Goal: Task Accomplishment & Management: Manage account settings

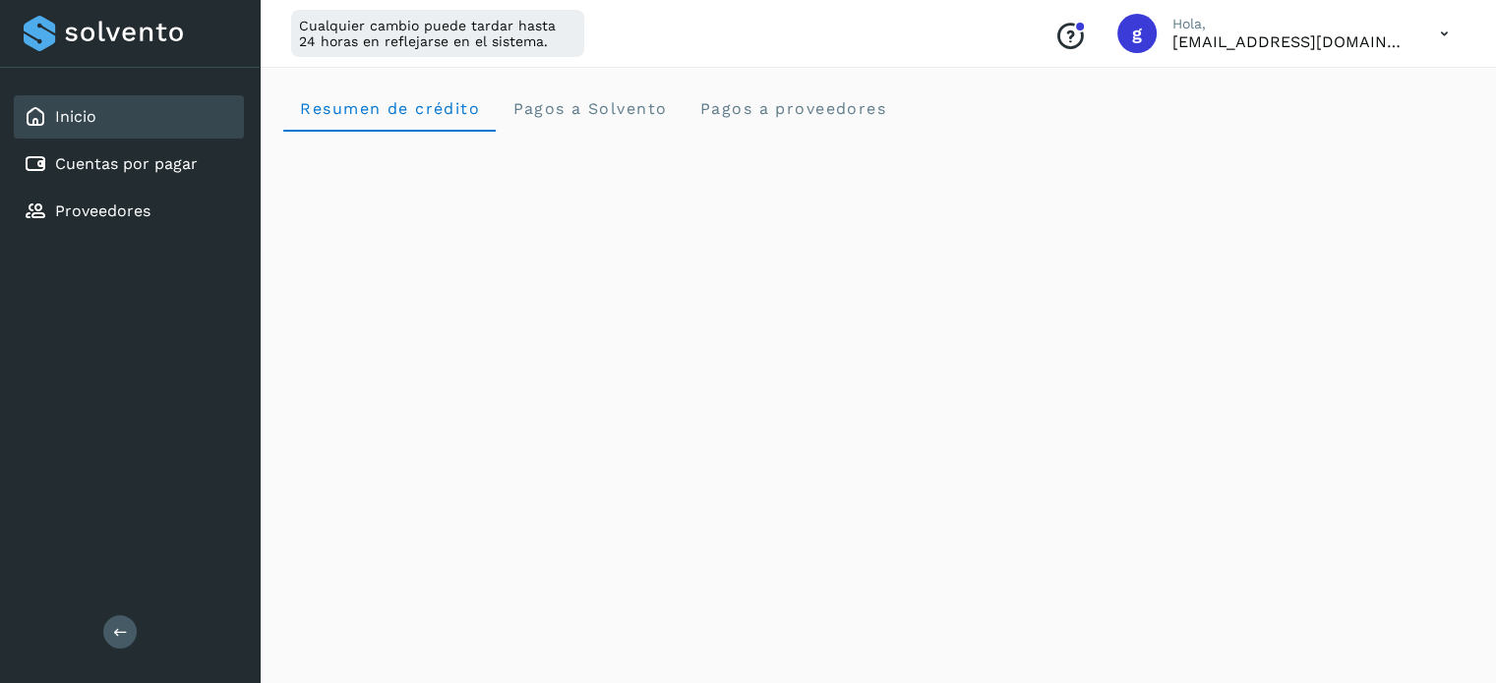
click at [1448, 31] on icon at bounding box center [1444, 34] width 40 height 40
click at [1301, 127] on div "Cerrar sesión" at bounding box center [1346, 126] width 234 height 37
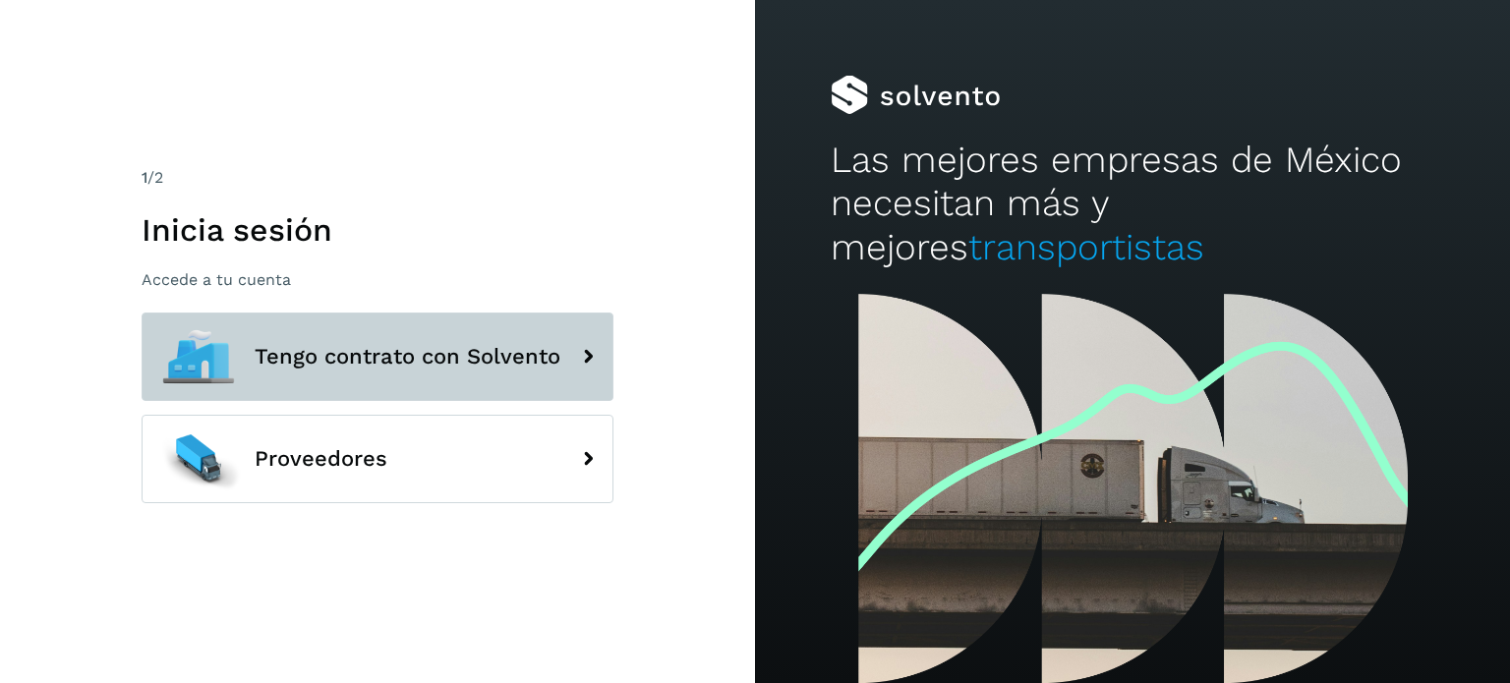
click at [387, 368] on span "Tengo contrato con Solvento" at bounding box center [408, 357] width 306 height 24
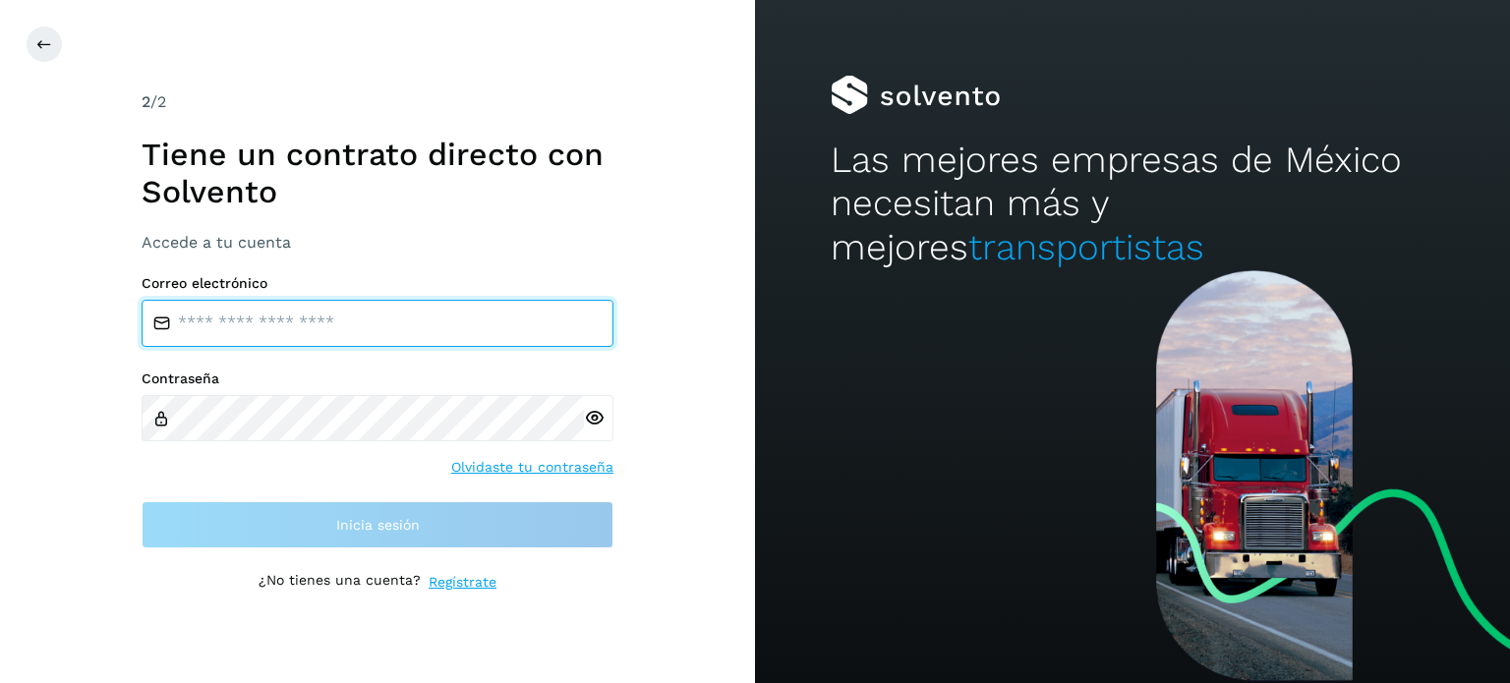
click at [253, 319] on input "email" at bounding box center [378, 323] width 472 height 47
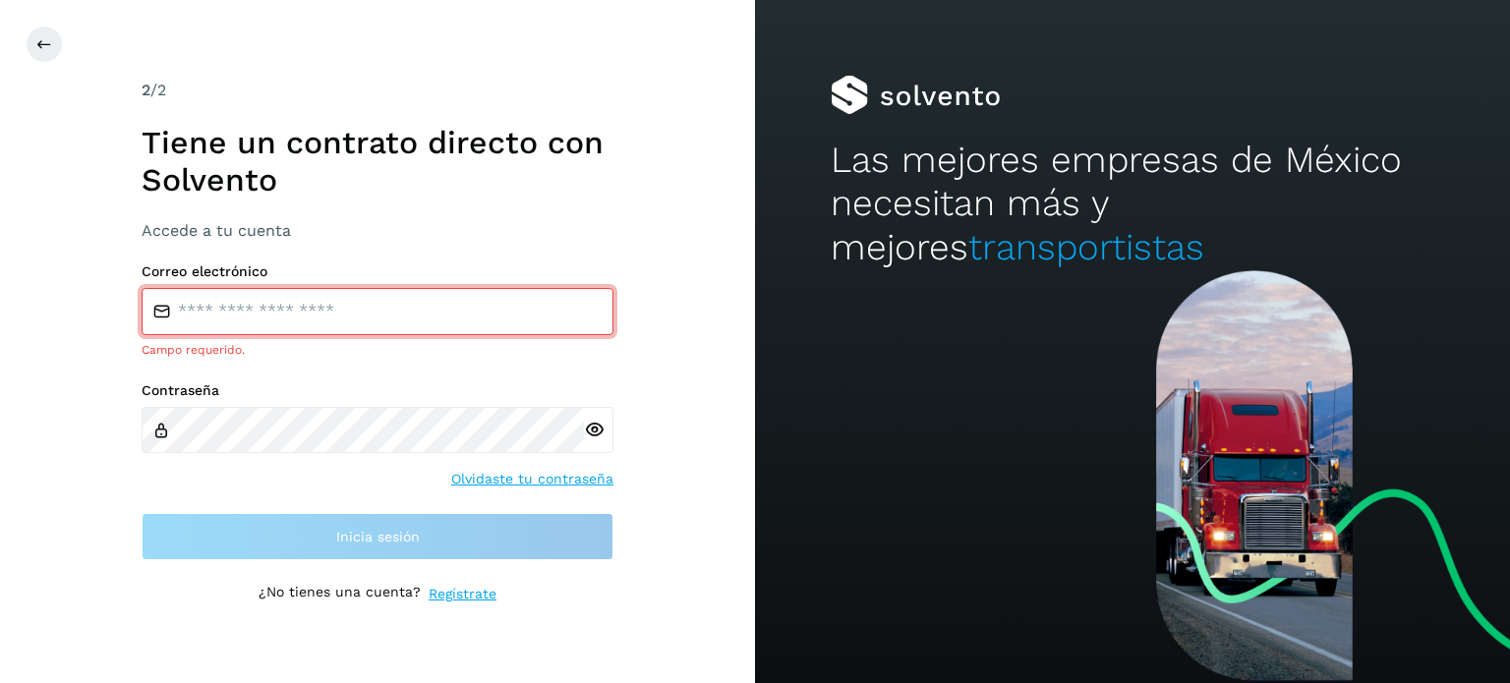
type input "**********"
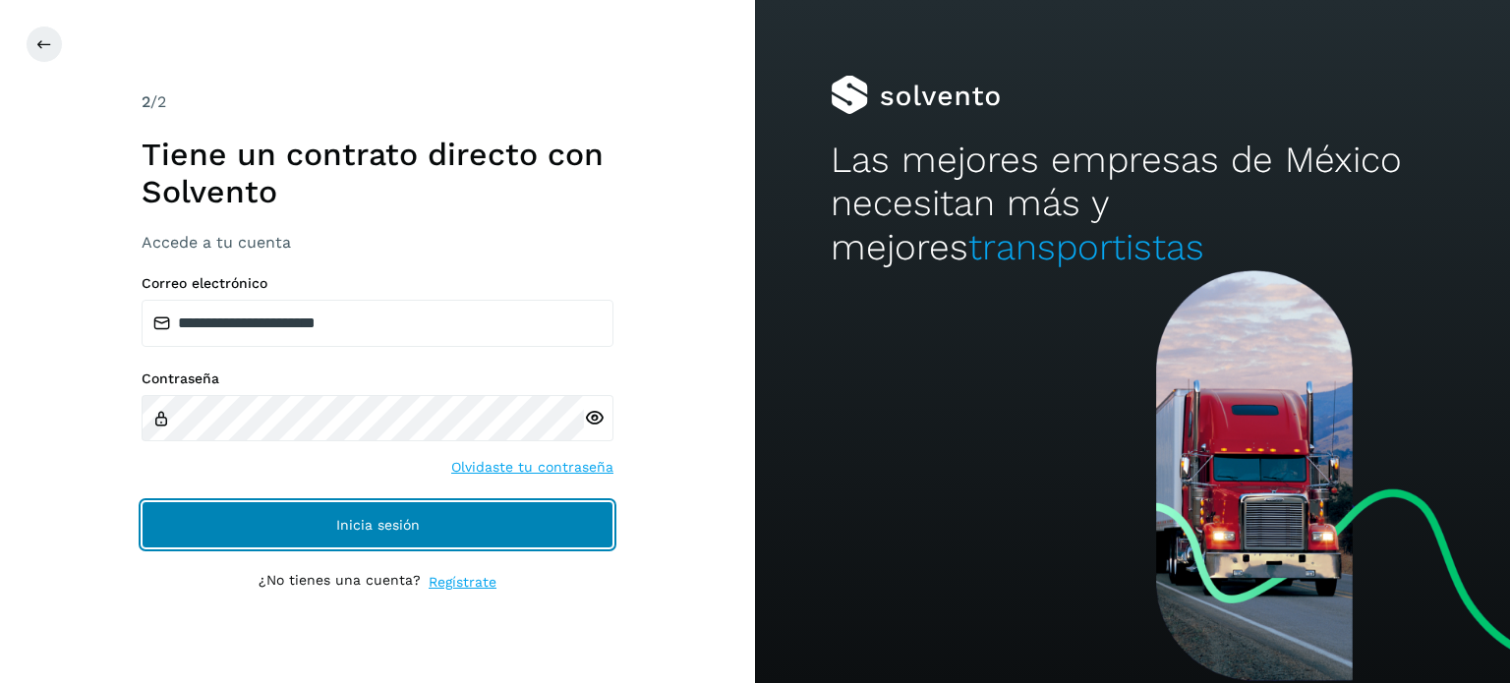
click at [395, 512] on button "Inicia sesión" at bounding box center [378, 524] width 472 height 47
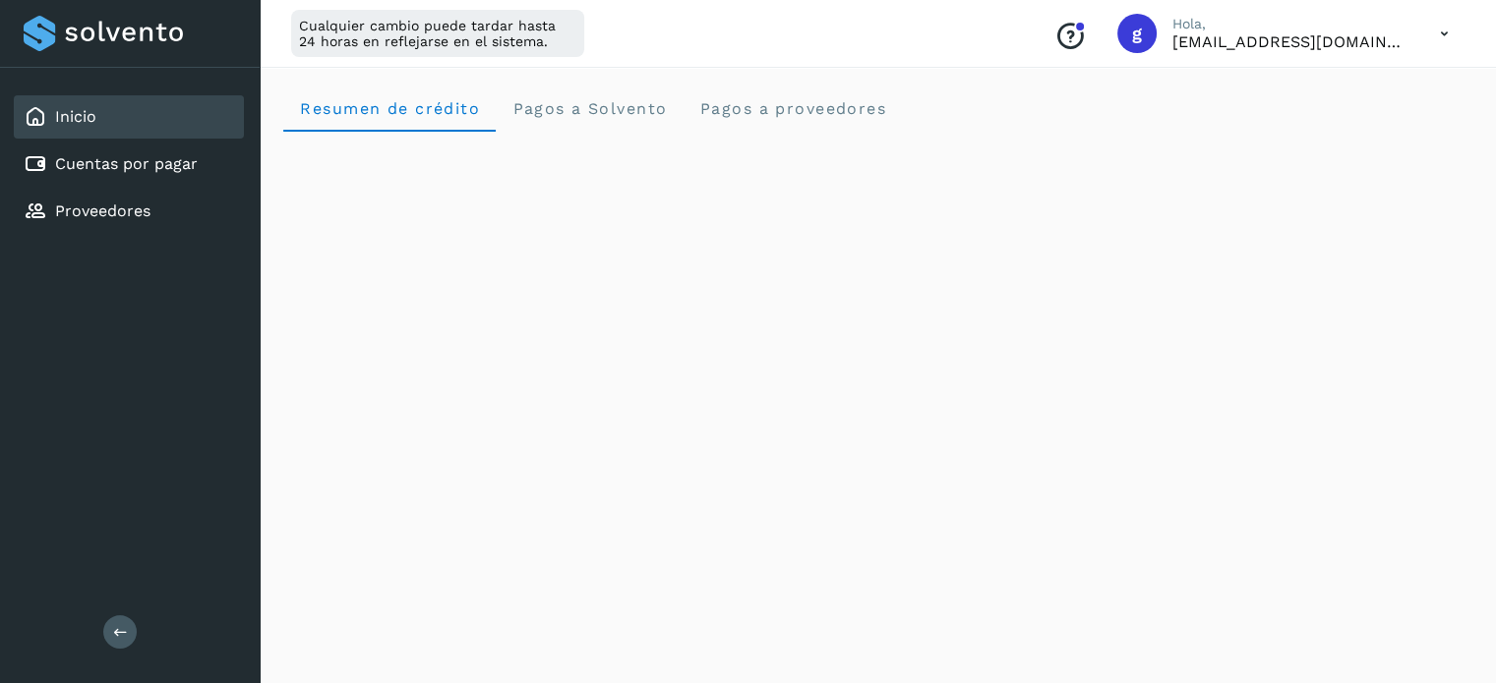
click at [1380, 40] on p "[EMAIL_ADDRESS][DOMAIN_NAME]" at bounding box center [1290, 41] width 236 height 19
click at [1442, 30] on icon at bounding box center [1444, 34] width 40 height 40
click at [1314, 137] on div "Cerrar sesión" at bounding box center [1346, 126] width 234 height 37
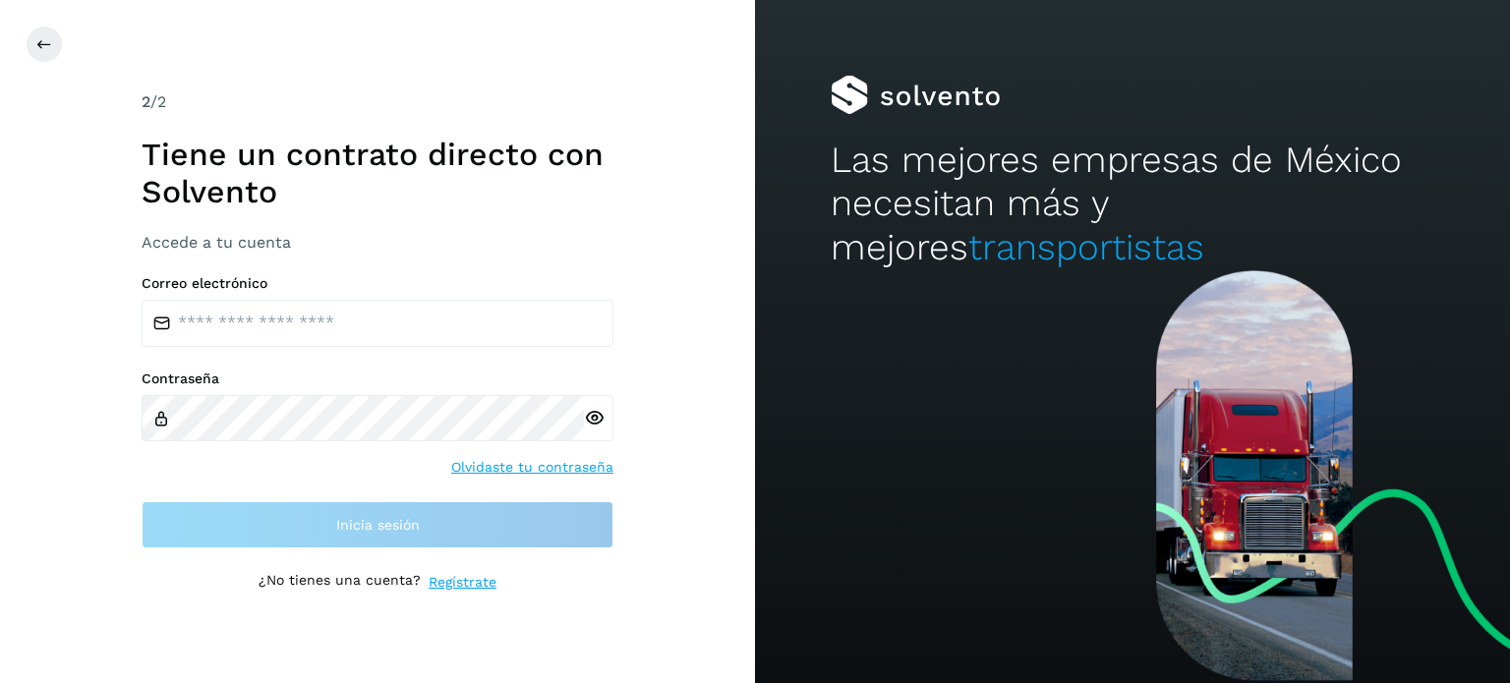
click at [371, 351] on div "Correo electrónico Contraseña Olvidaste tu contraseña Inicia sesión" at bounding box center [378, 411] width 472 height 273
click at [355, 295] on div "Correo electrónico" at bounding box center [378, 311] width 472 height 72
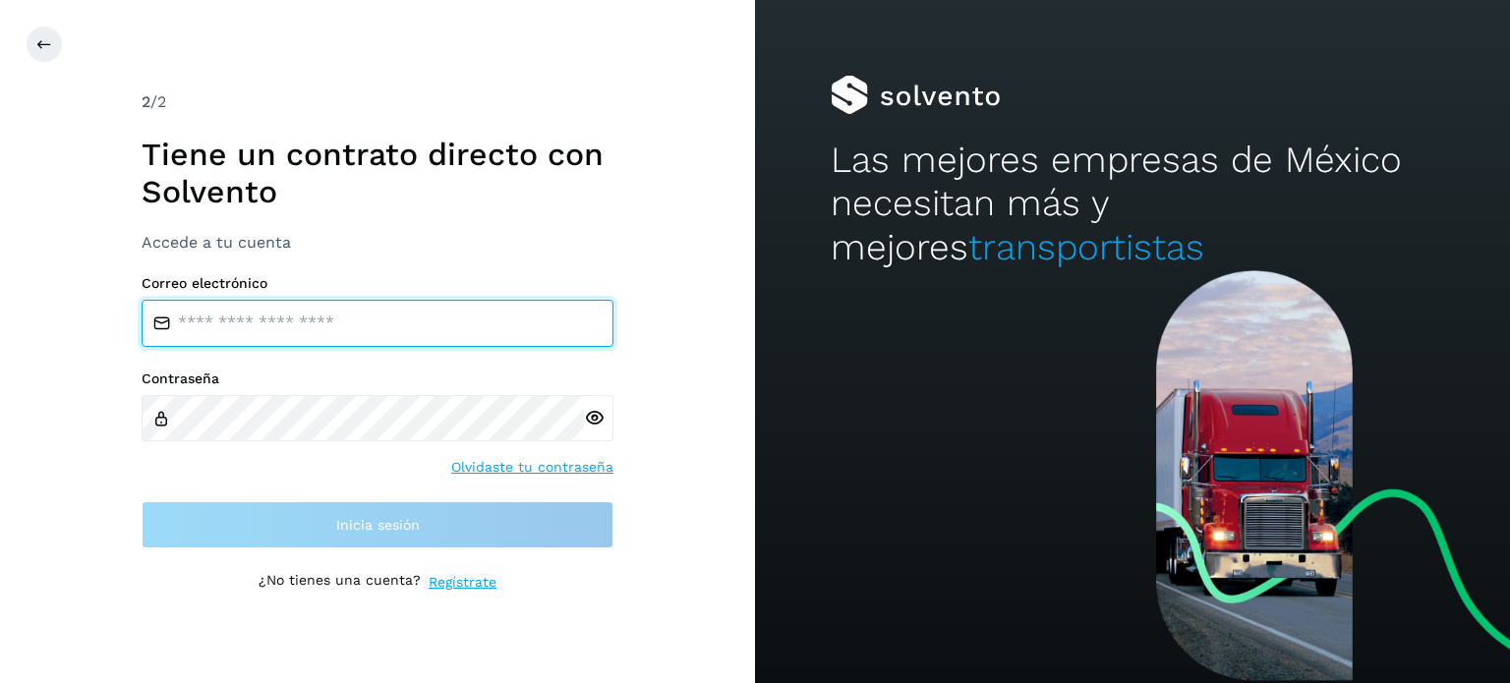
click at [366, 320] on input "email" at bounding box center [378, 323] width 472 height 47
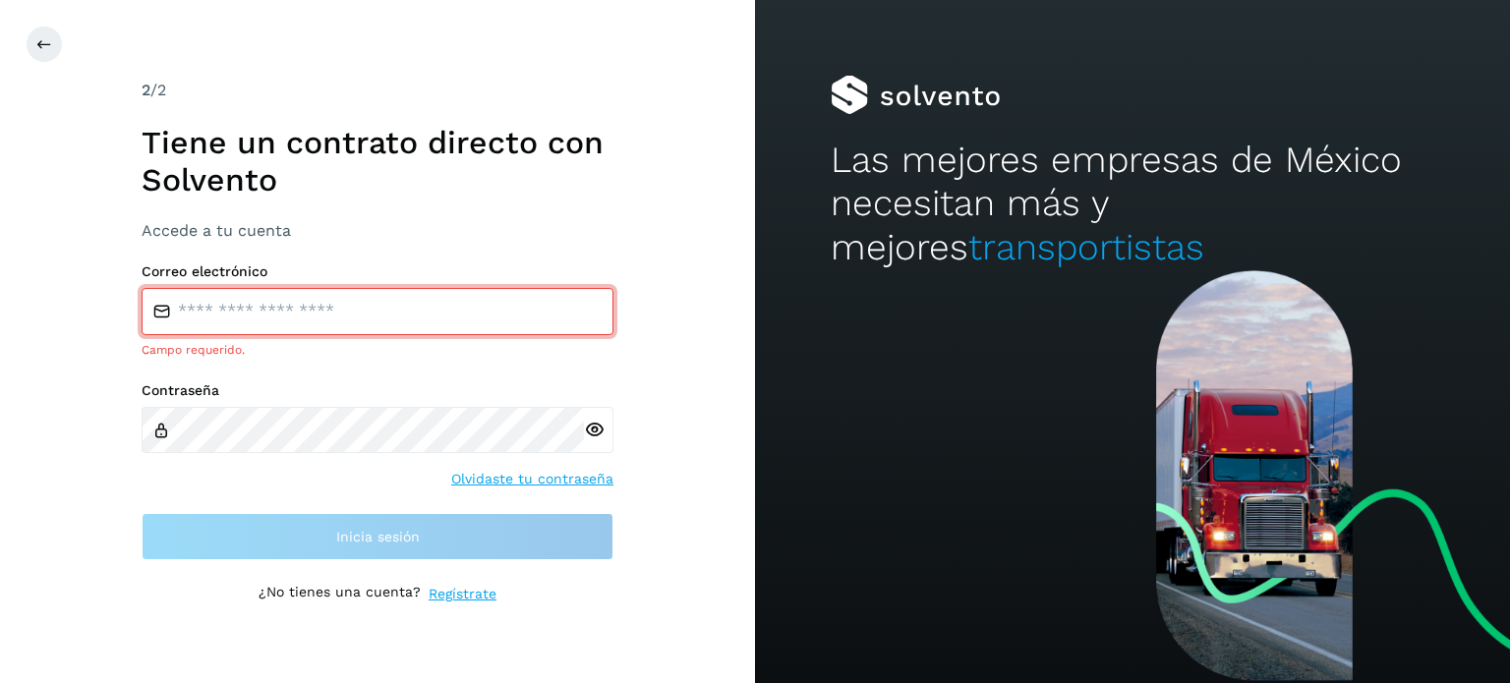
type input "**********"
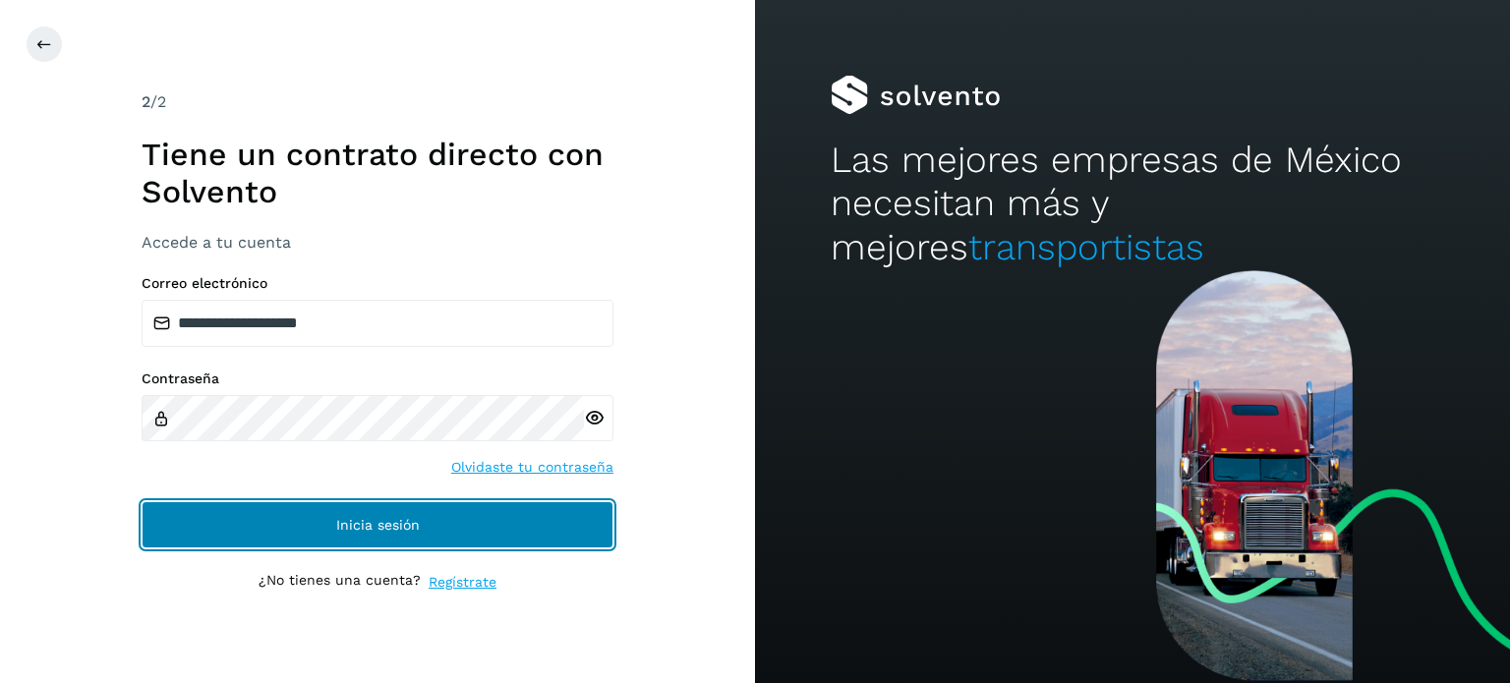
click at [363, 506] on button "Inicia sesión" at bounding box center [378, 524] width 472 height 47
